Goal: Information Seeking & Learning: Learn about a topic

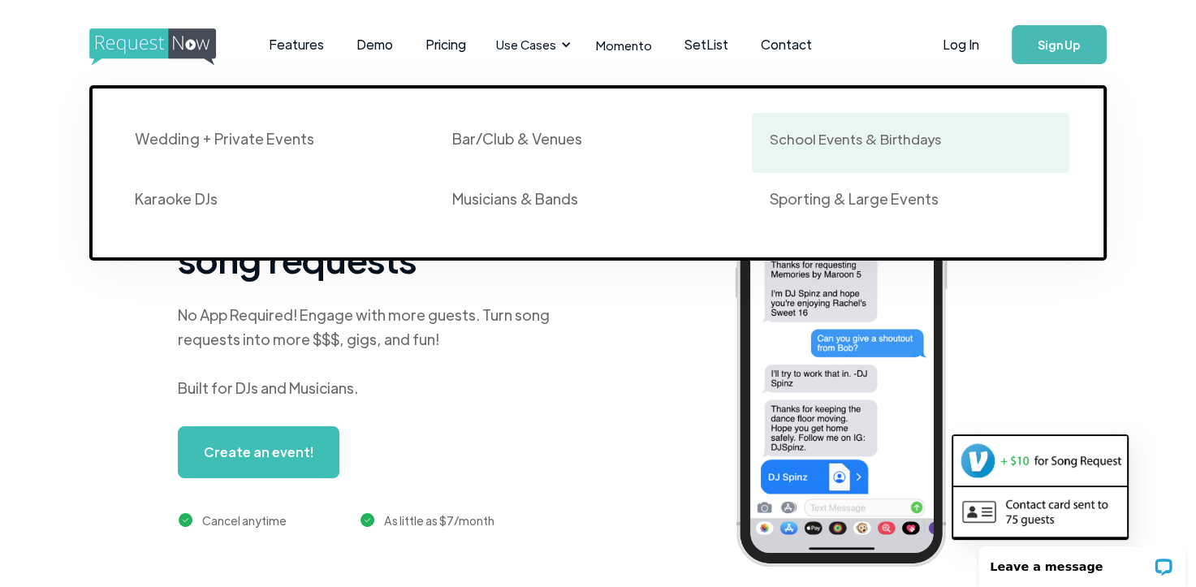
click at [862, 145] on div "School Events & Birthdays" at bounding box center [855, 138] width 171 height 19
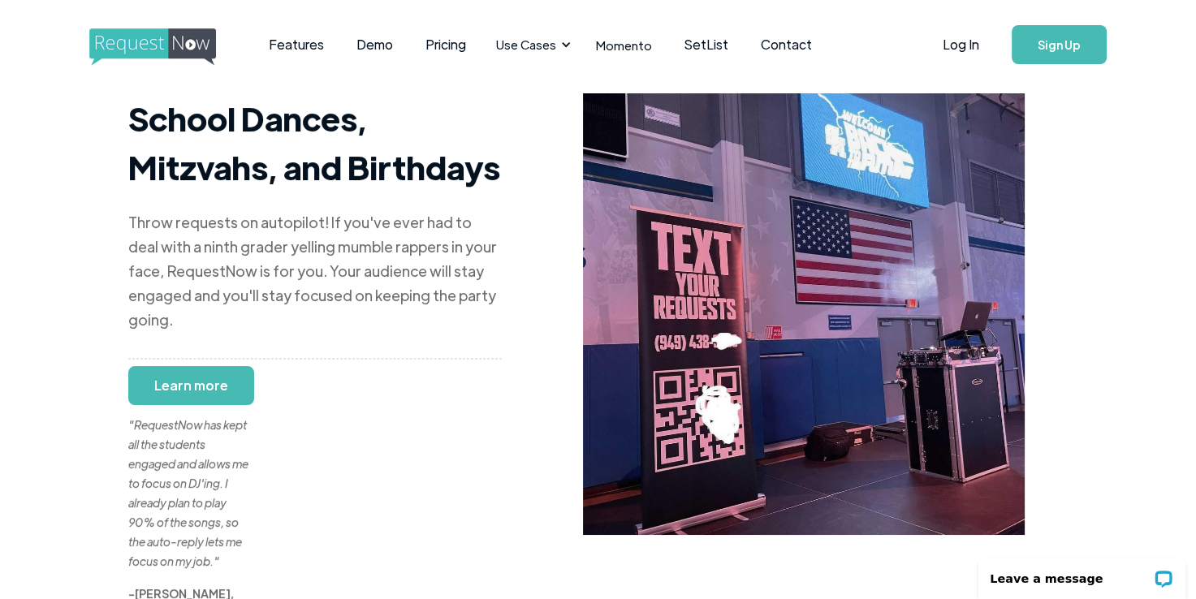
click at [216, 366] on link "Learn more" at bounding box center [191, 385] width 126 height 39
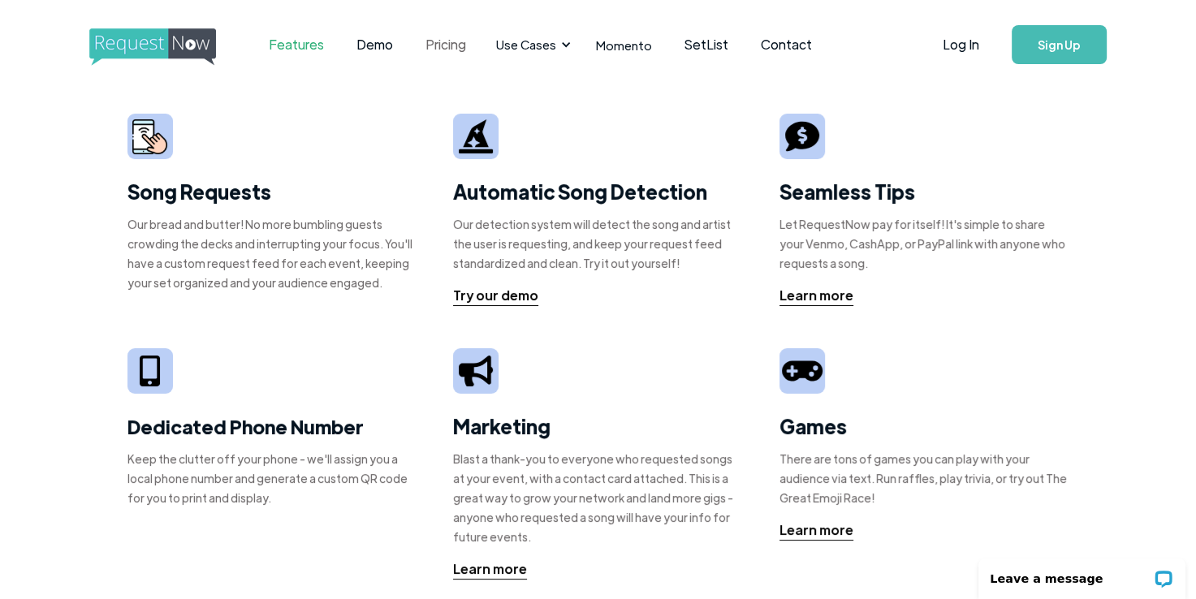
click at [456, 48] on link "Pricing" at bounding box center [444, 44] width 73 height 50
